Goal: Navigation & Orientation: Go to known website

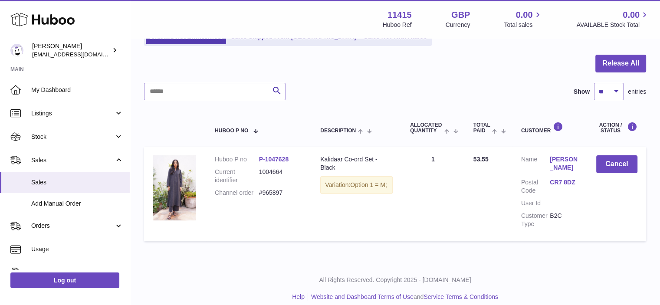
scroll to position [43, 0]
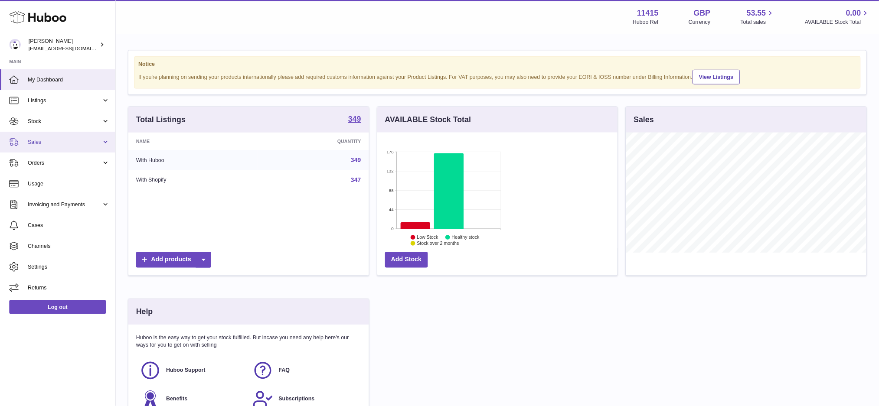
scroll to position [135, 234]
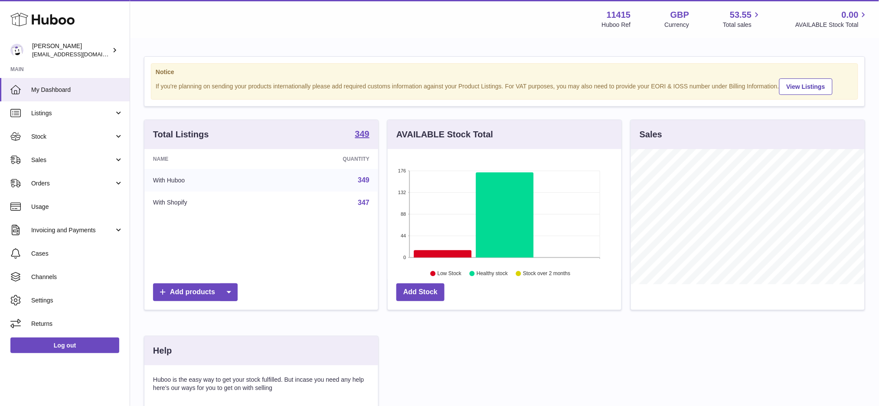
scroll to position [135, 234]
